Goal: Task Accomplishment & Management: Complete application form

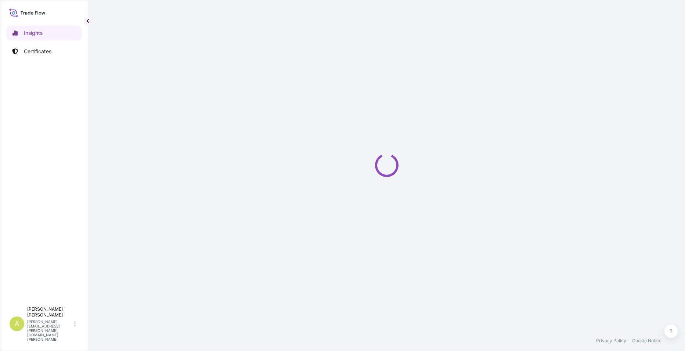
select select "2025"
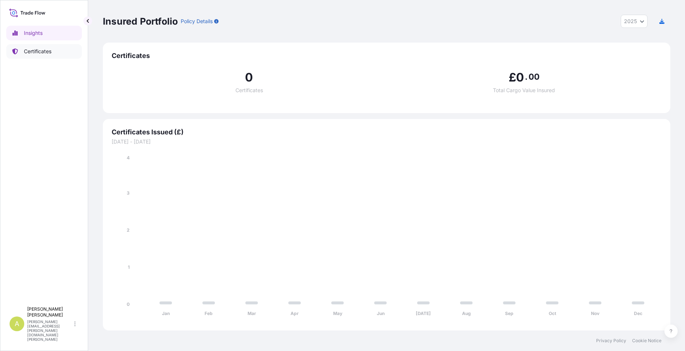
click at [25, 48] on p "Certificates" at bounding box center [38, 51] width 28 height 7
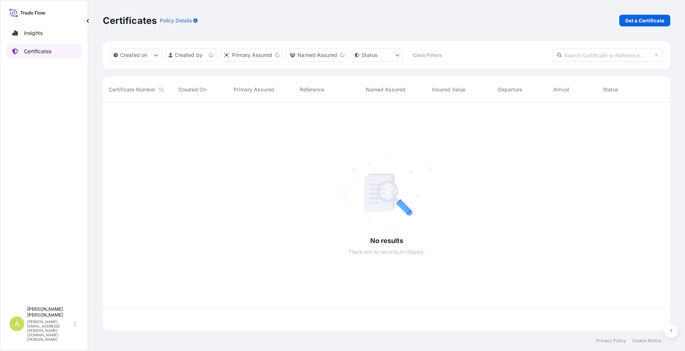
scroll to position [226, 562]
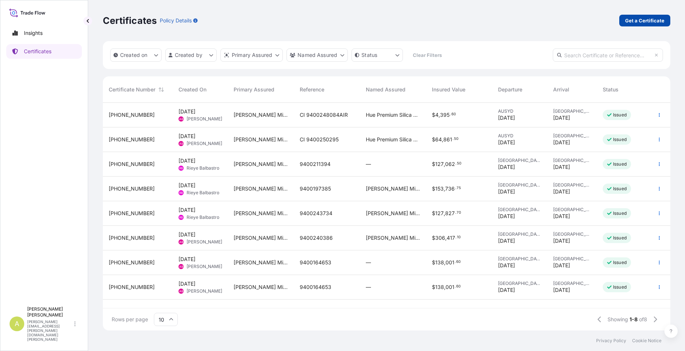
click at [647, 18] on p "Get a Certificate" at bounding box center [644, 20] width 39 height 7
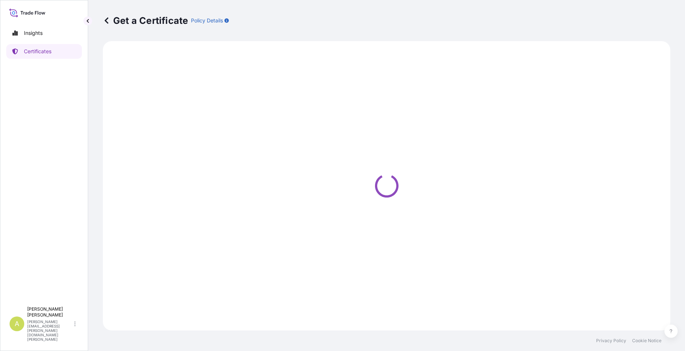
select select "Ocean Vessel"
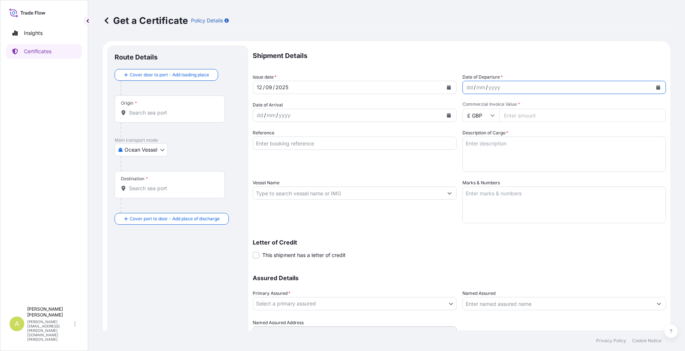
click at [657, 88] on icon "Calendar" at bounding box center [659, 87] width 4 height 4
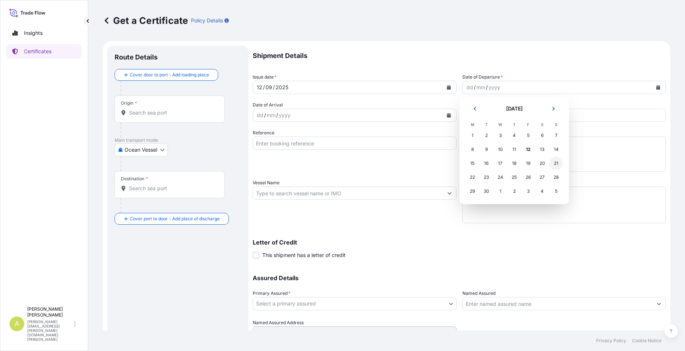
click at [555, 163] on div "21" at bounding box center [556, 163] width 13 height 13
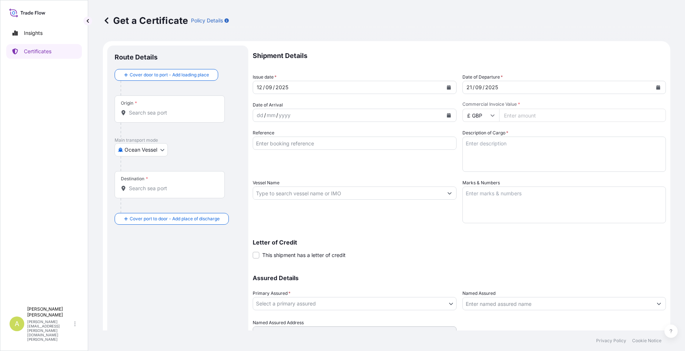
click at [447, 114] on icon "Calendar" at bounding box center [449, 115] width 4 height 4
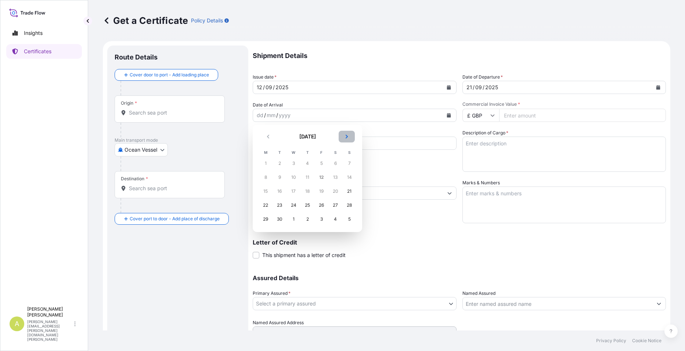
click at [348, 138] on icon "Next" at bounding box center [347, 136] width 4 height 4
click at [320, 192] on div "17" at bounding box center [321, 191] width 13 height 13
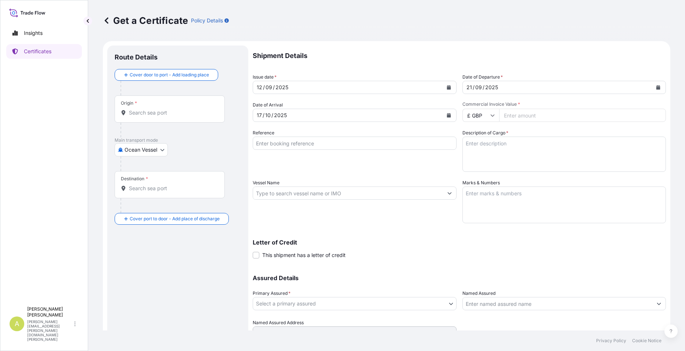
click at [490, 115] on icon at bounding box center [492, 115] width 4 height 4
click at [477, 197] on div "$ AUD" at bounding box center [478, 197] width 31 height 14
type input "$ AUD"
click at [531, 114] on input "Commercial Invoice Value *" at bounding box center [582, 115] width 167 height 13
type input "14470.08"
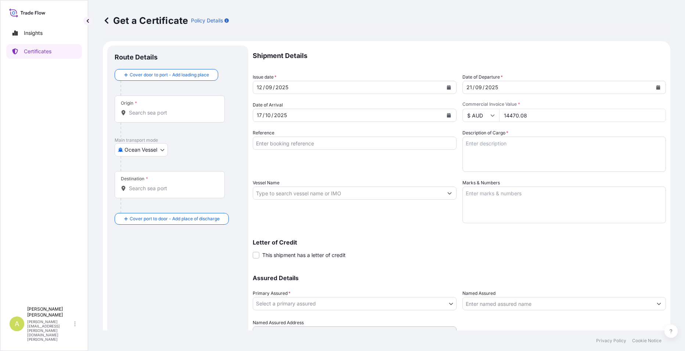
click at [611, 346] on button "Create Certificate" at bounding box center [638, 353] width 55 height 15
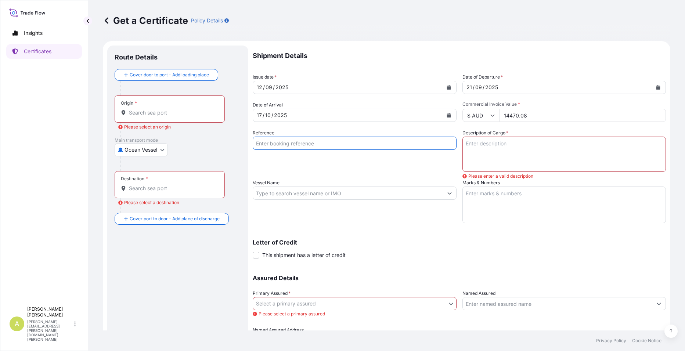
click at [283, 144] on input "Reference" at bounding box center [355, 143] width 204 height 13
paste input "PON056751"
click at [307, 142] on input "PON056751" at bounding box center [355, 143] width 204 height 13
paste input "MDD10172426WR"
type input "PON056751 - MDD10172426WR"
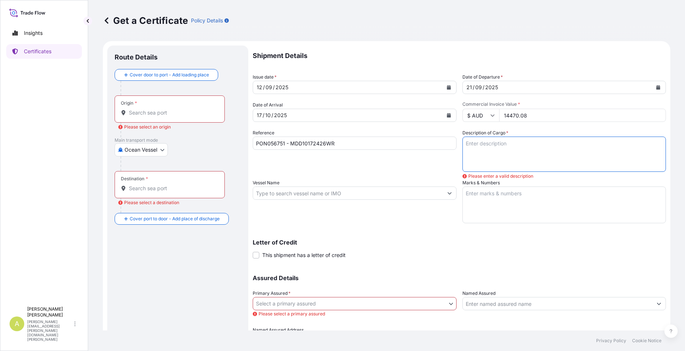
click at [477, 144] on textarea "Description of Cargo *" at bounding box center [565, 154] width 204 height 35
paste textarea "VDHTC4005-10GVS1, G=1200MM, DRIVE END"
type textarea "VDHTC4005-10GVS1, G=1200MM, DRIVE END"
click at [472, 197] on textarea "Marks & Numbers" at bounding box center [565, 205] width 204 height 37
paste textarea "WRM33648"
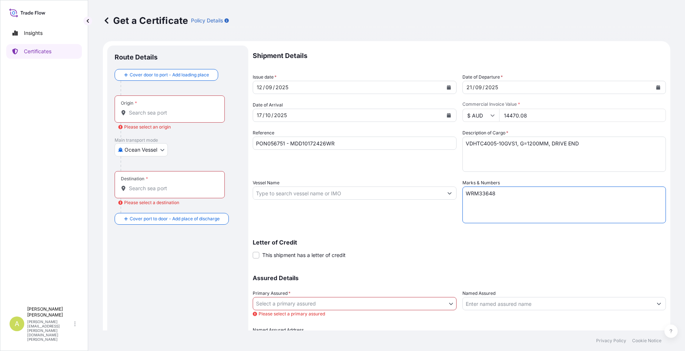
type textarea "WRM33648"
click at [273, 193] on input "Vessel Name" at bounding box center [348, 193] width 190 height 13
paste input "KOTA [PERSON_NAME]"
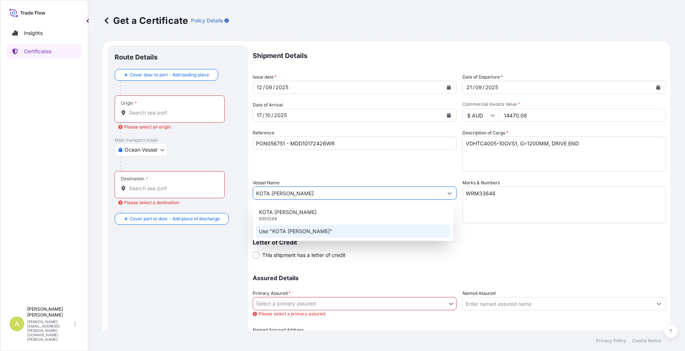
click at [317, 231] on div "Use "KOTA [PERSON_NAME]"" at bounding box center [353, 231] width 194 height 13
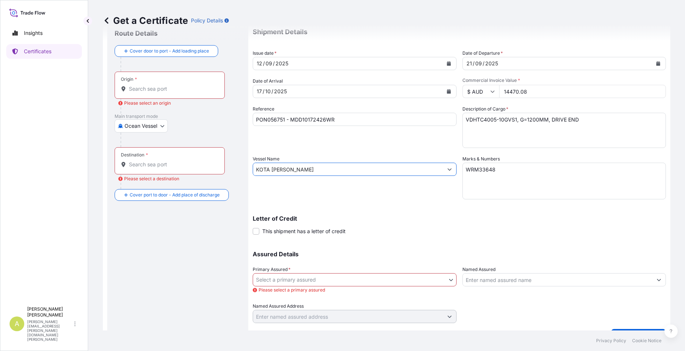
scroll to position [37, 0]
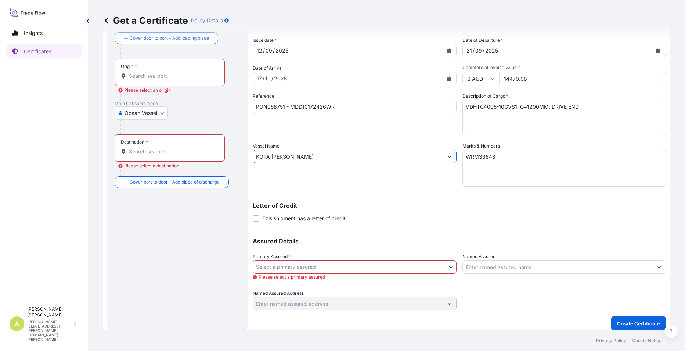
click at [447, 158] on icon "Show suggestions" at bounding box center [449, 156] width 4 height 4
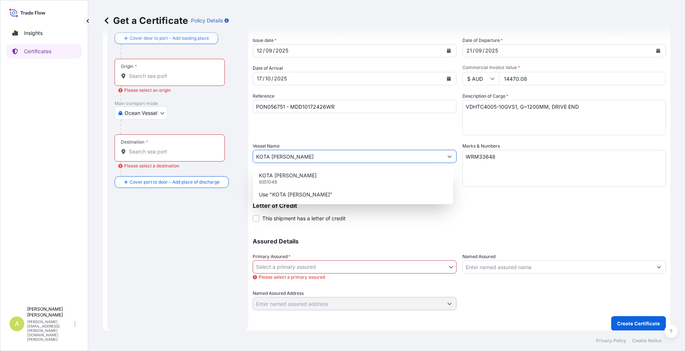
click at [306, 157] on input "KOTA [PERSON_NAME]" at bounding box center [348, 156] width 190 height 13
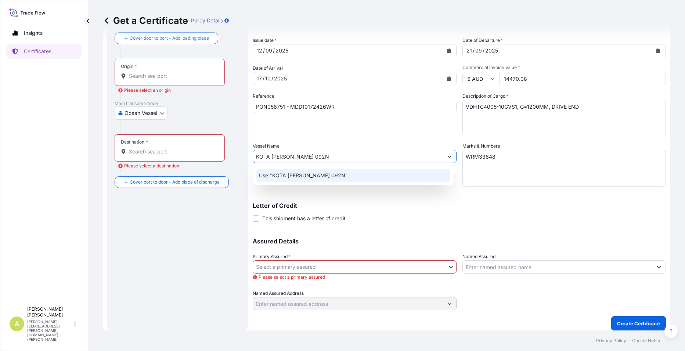
click at [317, 174] on p "Use "KOTA [PERSON_NAME] 092N"" at bounding box center [303, 175] width 89 height 7
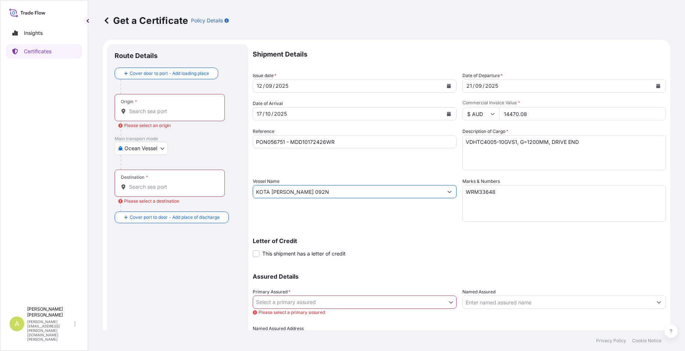
scroll to position [0, 0]
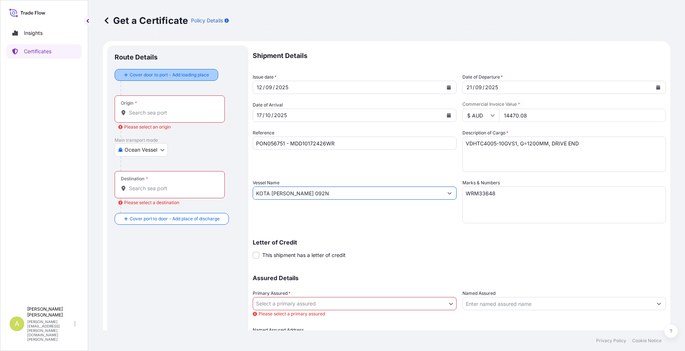
type input "KOTA [PERSON_NAME] 092N"
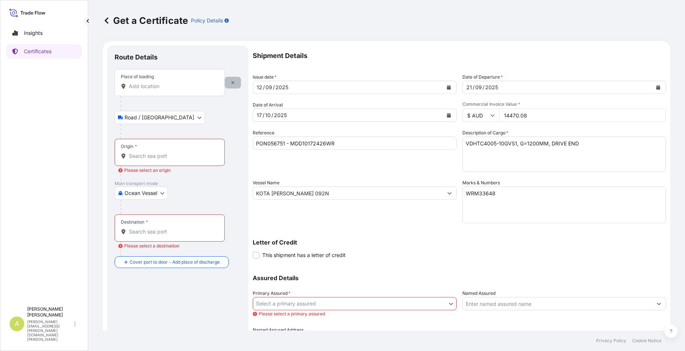
click at [231, 83] on icon "button" at bounding box center [233, 82] width 4 height 4
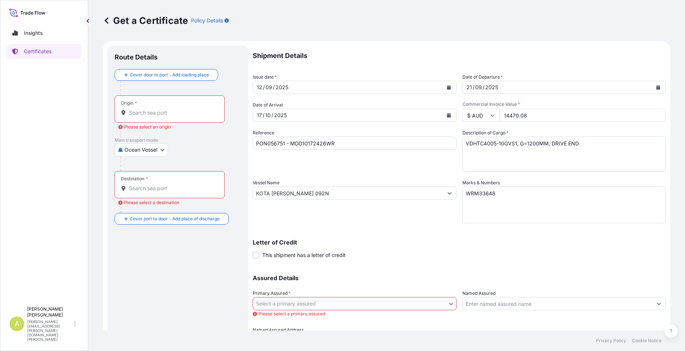
click at [155, 110] on input "Origin * Please select an origin" at bounding box center [172, 112] width 87 height 7
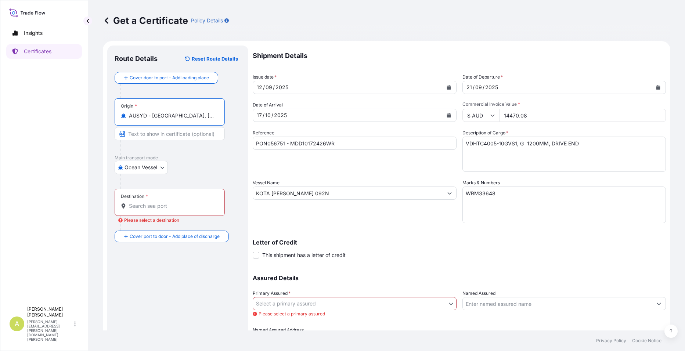
type input "AUSYD - [GEOGRAPHIC_DATA], [GEOGRAPHIC_DATA]"
click at [149, 199] on div "Destination *" at bounding box center [170, 202] width 110 height 27
click at [149, 202] on input "Destination * Please select a destination" at bounding box center [172, 205] width 87 height 7
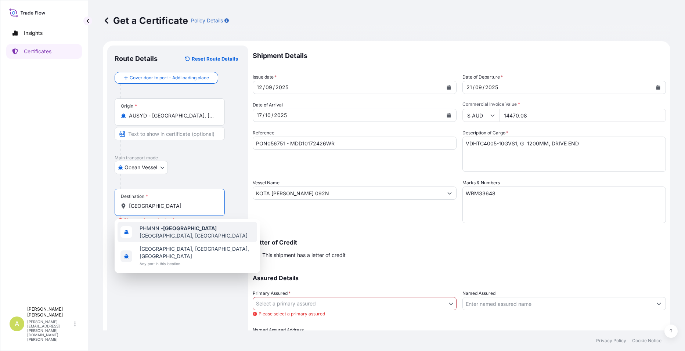
click at [200, 230] on span "PHMNN - [GEOGRAPHIC_DATA], [GEOGRAPHIC_DATA]" at bounding box center [197, 232] width 115 height 15
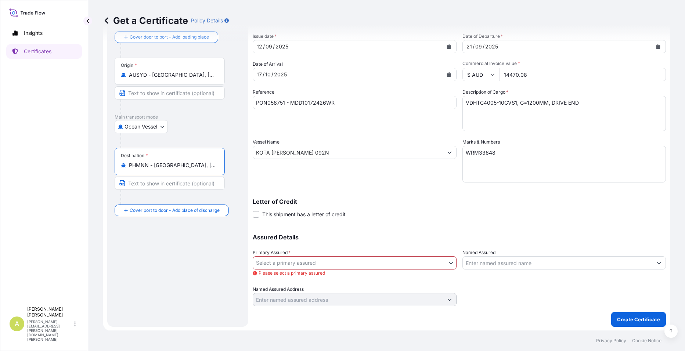
scroll to position [42, 0]
type input "PHMNN - [GEOGRAPHIC_DATA], [GEOGRAPHIC_DATA]"
click at [450, 262] on body "Insights Certificates A [PERSON_NAME] [PERSON_NAME][EMAIL_ADDRESS][PERSON_NAME]…" at bounding box center [342, 175] width 685 height 351
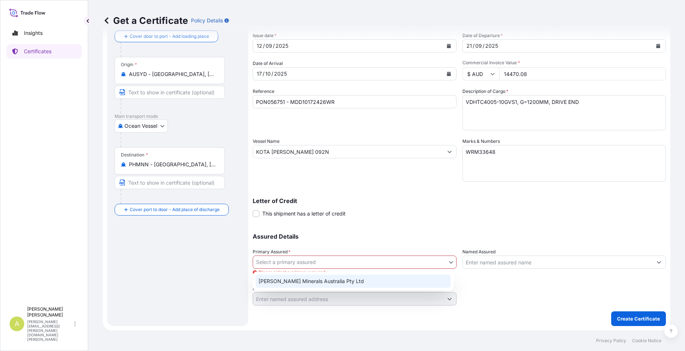
click at [397, 280] on div "[PERSON_NAME] Minerals Australia Pty Ltd" at bounding box center [353, 281] width 195 height 13
select select "31760"
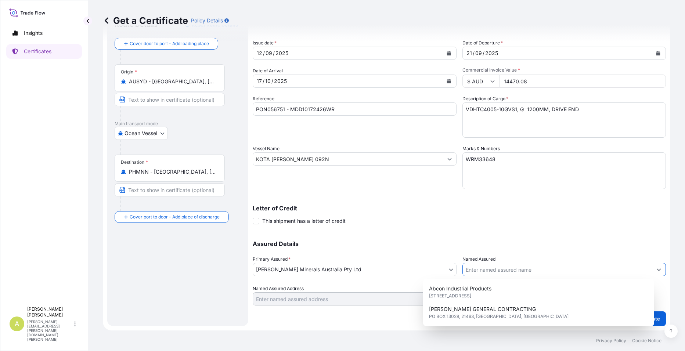
click at [657, 269] on icon "Show suggestions" at bounding box center [659, 269] width 4 height 4
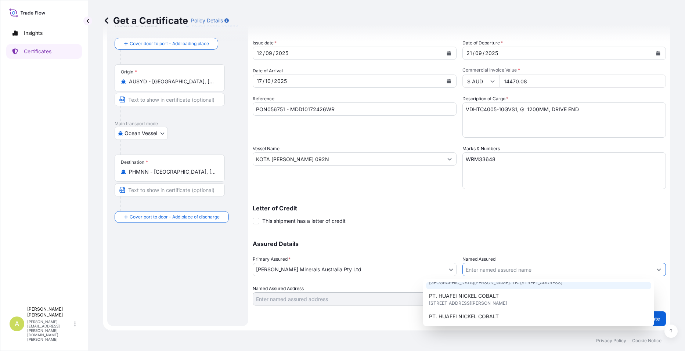
click at [467, 268] on input "Named Assured" at bounding box center [558, 269] width 190 height 13
type input "t"
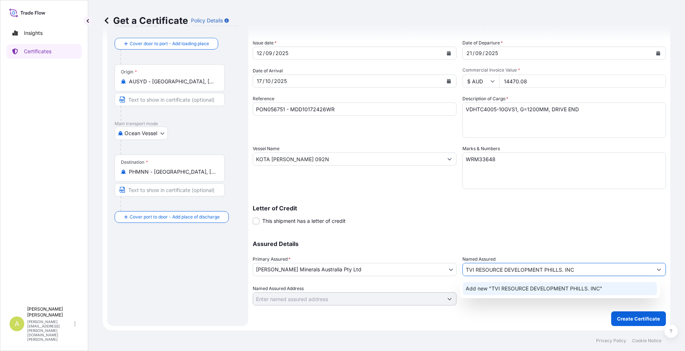
click at [589, 288] on span "Add new "TVI RESOURCE DEVELOPMENT PHILLS. INC"" at bounding box center [534, 288] width 137 height 7
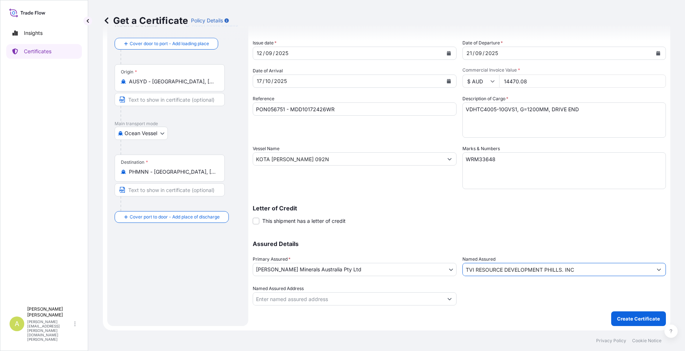
click at [588, 269] on input "TVI RESOURCE DEVELOPMENT PHILLS. INC" at bounding box center [558, 269] width 190 height 13
type input "TVI RESOURCE DEVELOPMENT PHILLS. INC"
click at [447, 299] on icon "Show suggestions" at bounding box center [449, 299] width 4 height 4
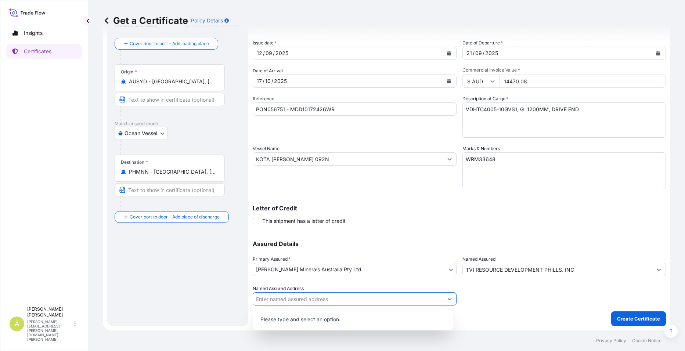
click at [386, 298] on input "Named Assured Address" at bounding box center [348, 298] width 190 height 13
click at [447, 268] on body "Insights Certificates A [PERSON_NAME] [PERSON_NAME][EMAIL_ADDRESS][PERSON_NAME]…" at bounding box center [342, 175] width 685 height 351
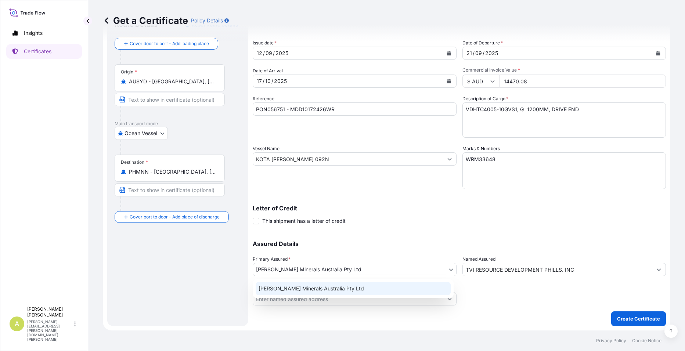
click at [447, 268] on body "Insights Certificates A [PERSON_NAME] [PERSON_NAME][EMAIL_ADDRESS][PERSON_NAME]…" at bounding box center [342, 175] width 685 height 351
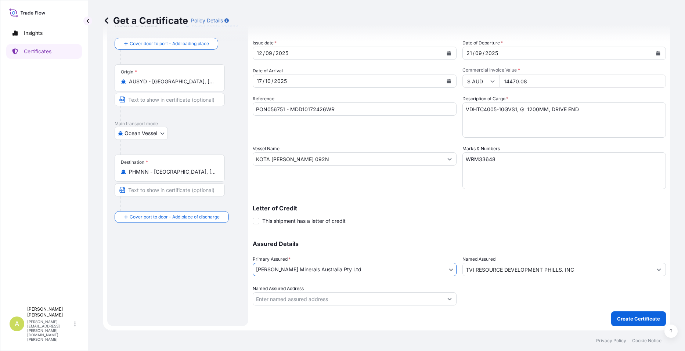
click at [447, 297] on icon "Show suggestions" at bounding box center [449, 299] width 4 height 4
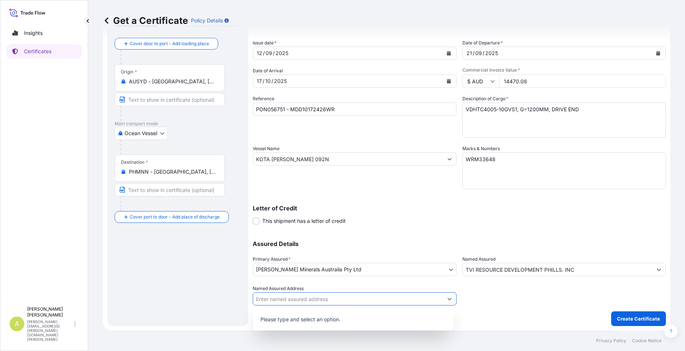
type input "M"
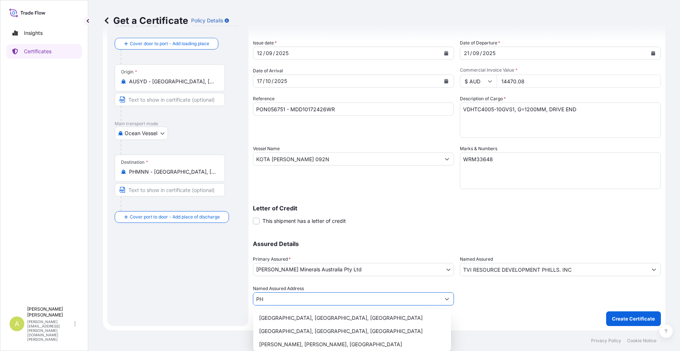
type input "P"
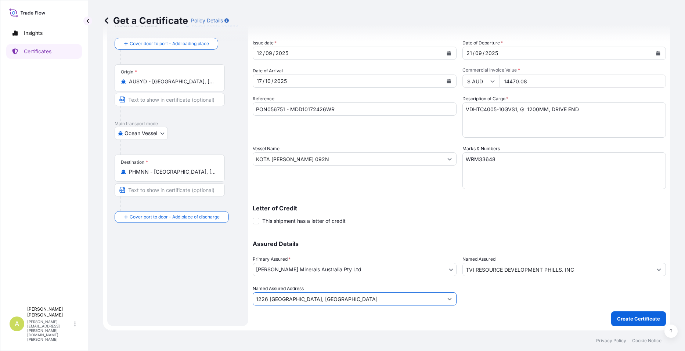
click at [255, 298] on input "1226 [GEOGRAPHIC_DATA], [GEOGRAPHIC_DATA]" at bounding box center [348, 298] width 190 height 13
type input "U-2201A [GEOGRAPHIC_DATA], [GEOGRAPHIC_DATA], [GEOGRAPHIC_DATA]"
click at [535, 307] on div "Shipment Details Issue date * [DATE] Date of Departure * [DATE] Date of Arrival…" at bounding box center [459, 168] width 413 height 315
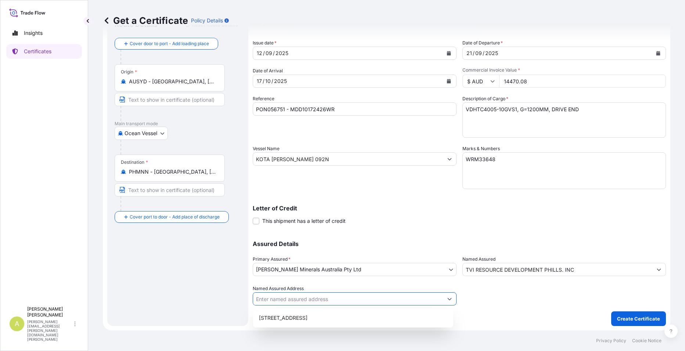
click at [449, 299] on button "Show suggestions" at bounding box center [449, 298] width 13 height 13
click at [382, 319] on div "[STREET_ADDRESS]" at bounding box center [353, 318] width 194 height 13
type input "[STREET_ADDRESS]"
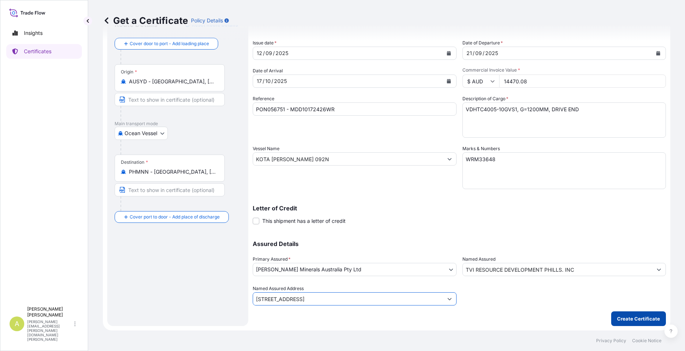
click at [630, 318] on p "Create Certificate" at bounding box center [638, 318] width 43 height 7
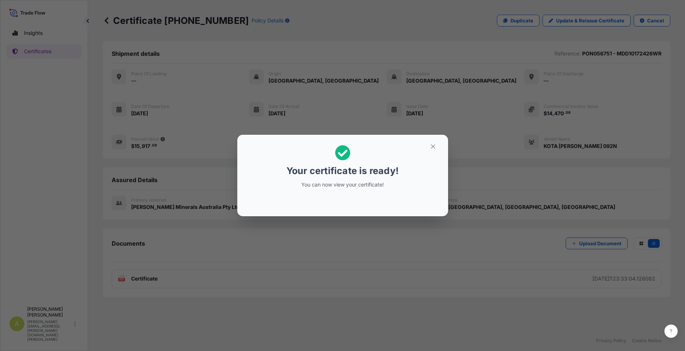
click at [371, 189] on div "Your certificate is ready! You can now view your certificate!" at bounding box center [342, 167] width 113 height 52
click at [414, 254] on div "Your certificate is ready! You can now view your certificate!" at bounding box center [342, 175] width 685 height 351
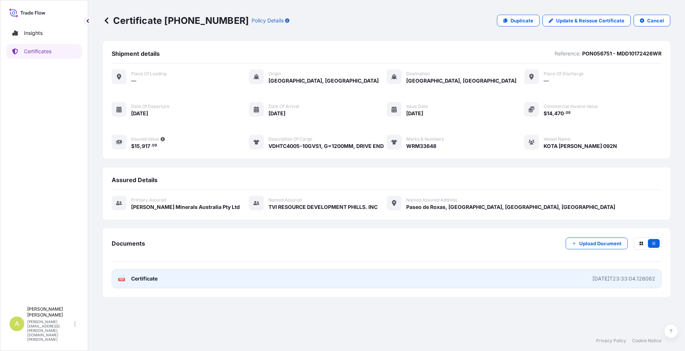
click at [152, 277] on span "Certificate" at bounding box center [144, 278] width 26 height 7
